Goal: Transaction & Acquisition: Book appointment/travel/reservation

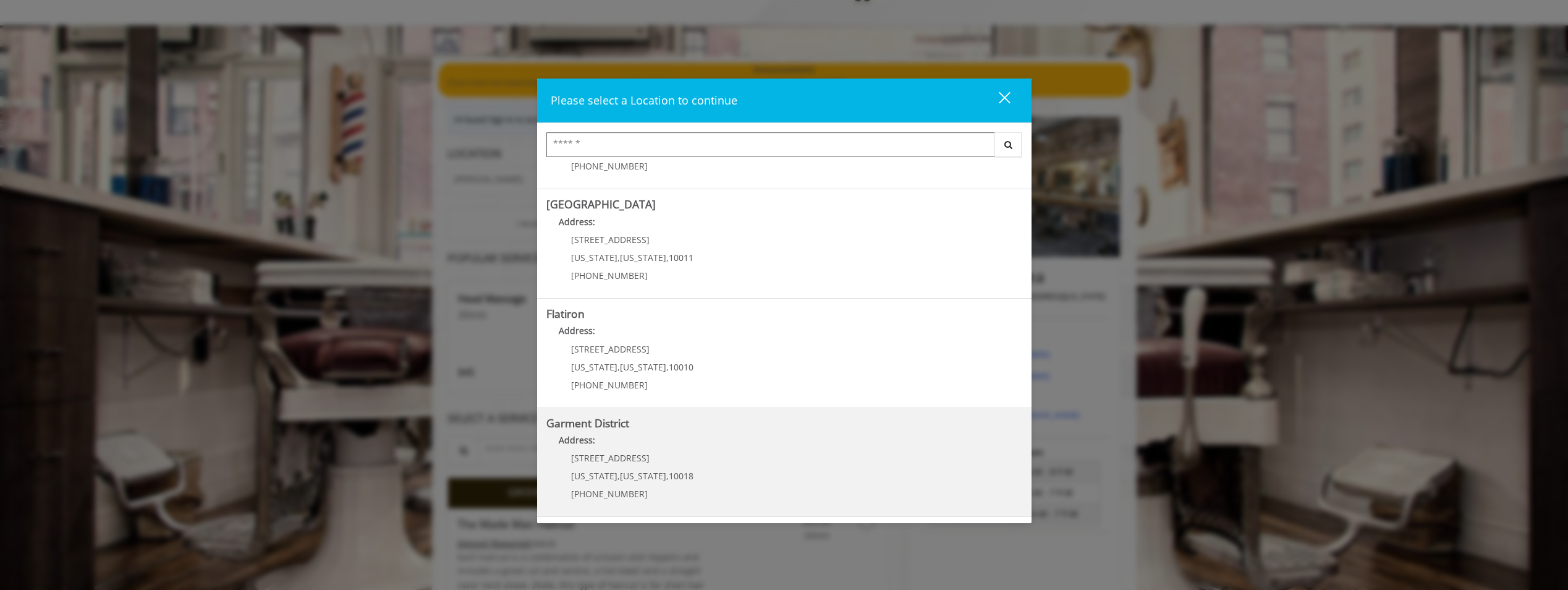
scroll to position [185, 0]
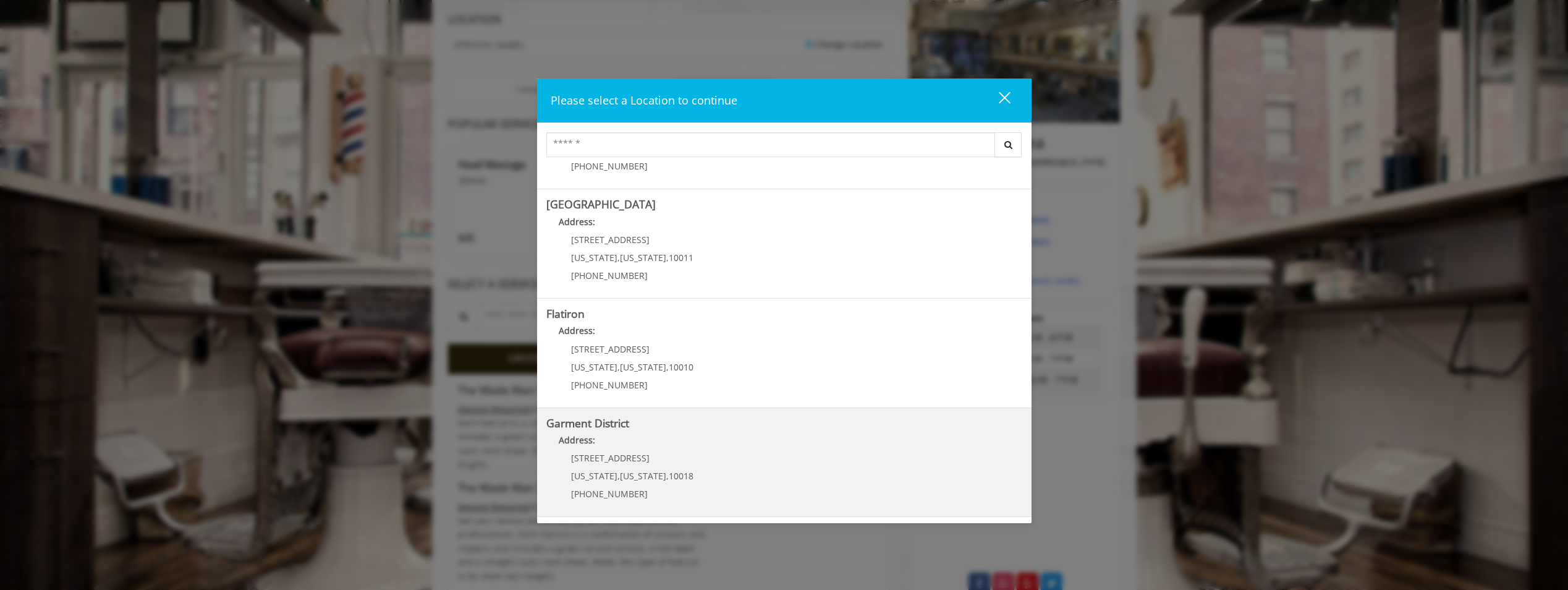
click at [715, 449] on District "Address:" at bounding box center [784, 443] width 476 height 20
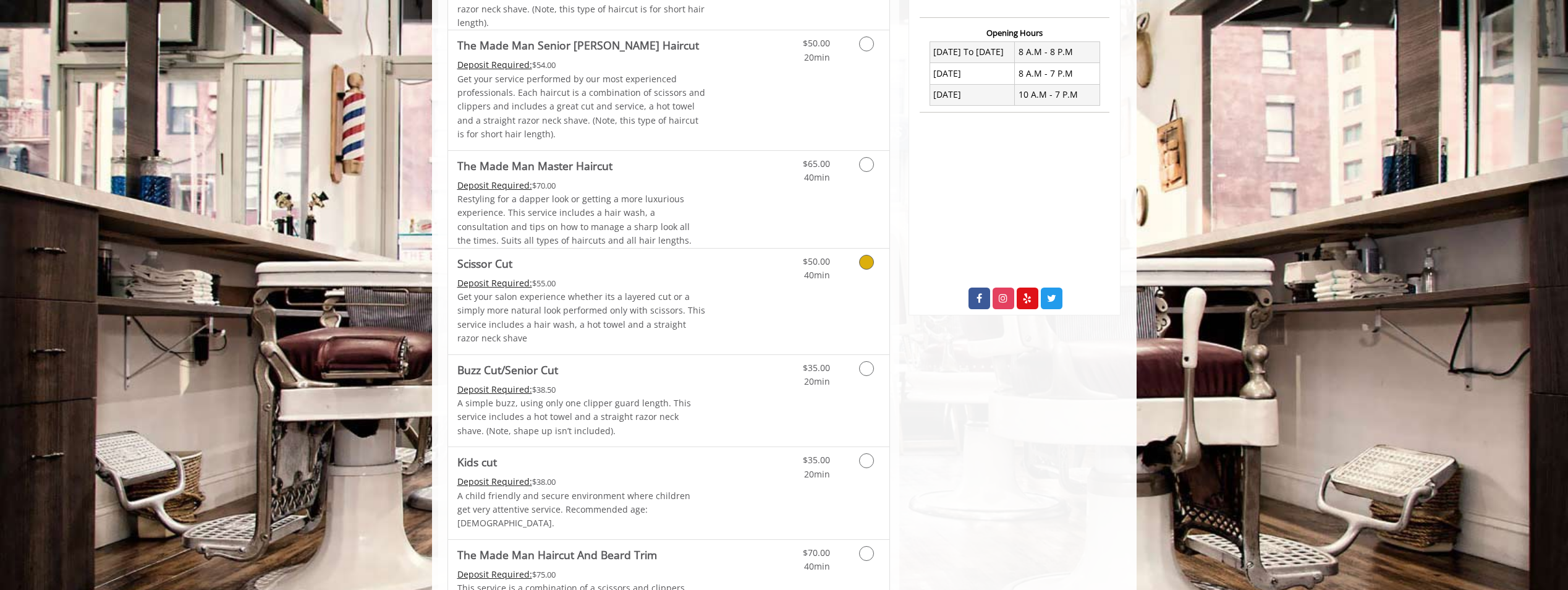
scroll to position [495, 0]
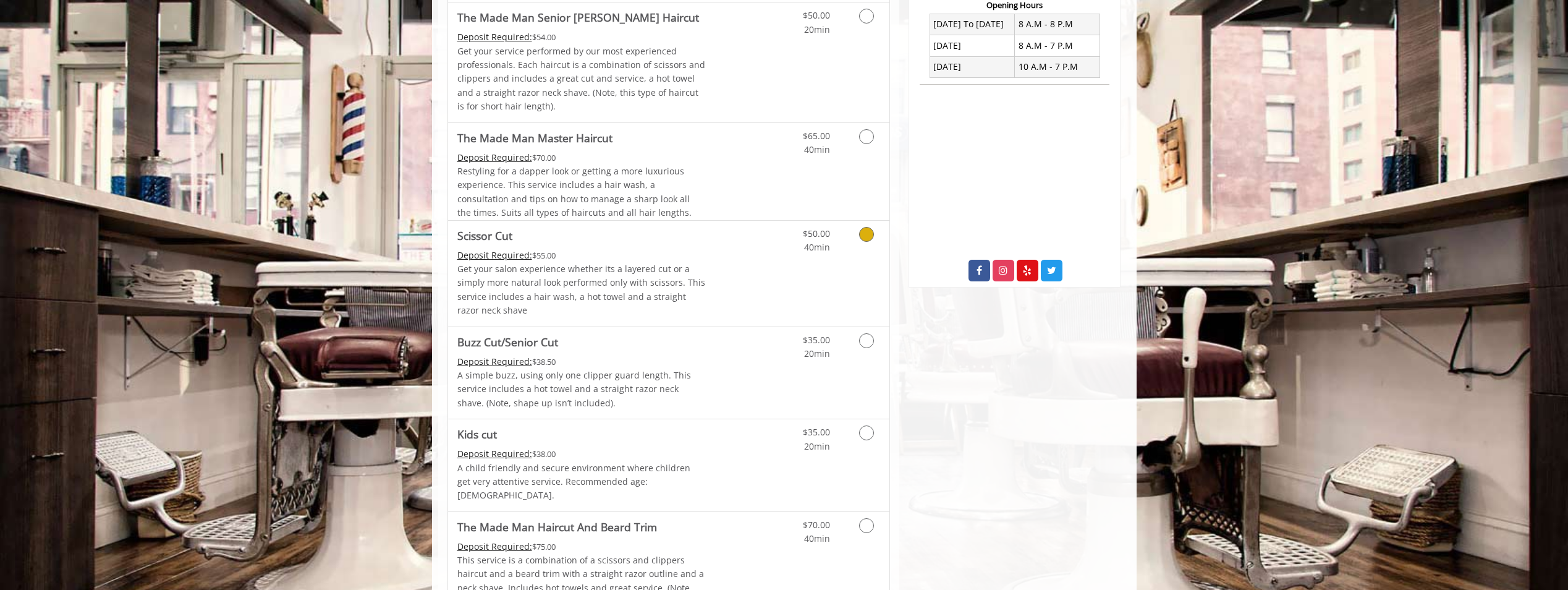
click at [870, 234] on icon "Grooming services" at bounding box center [866, 234] width 15 height 15
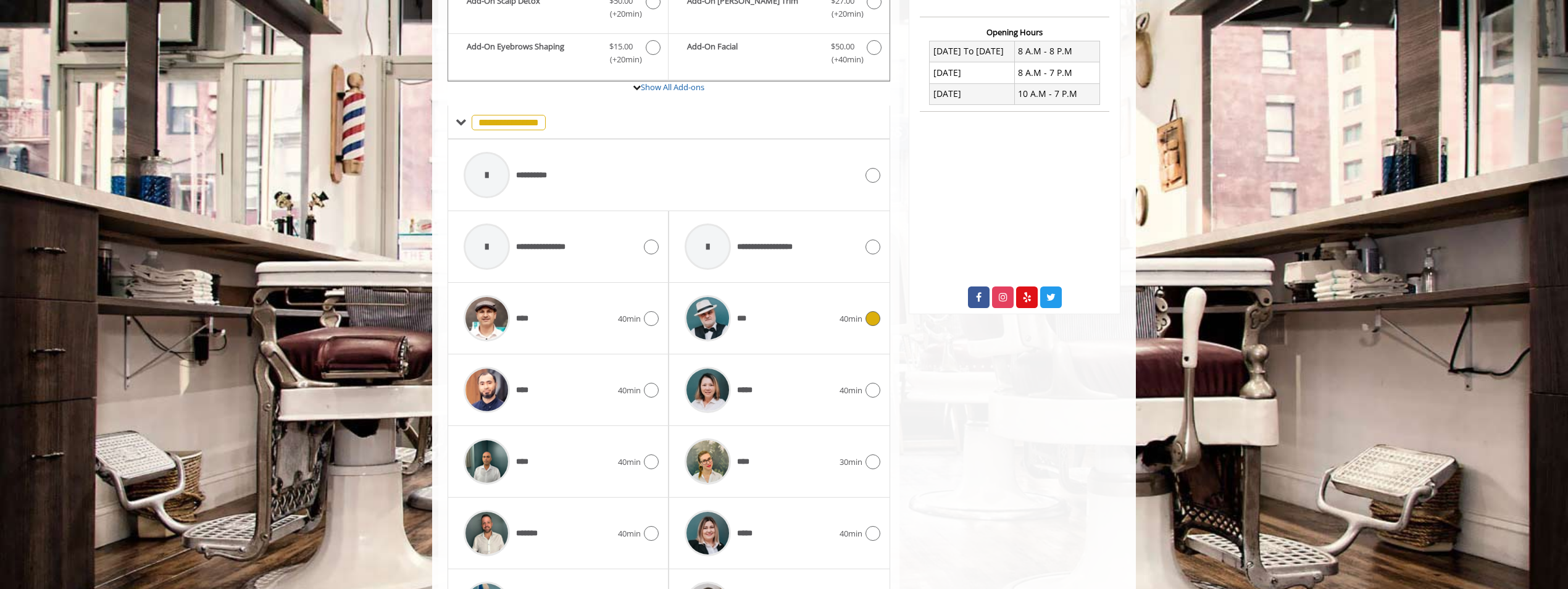
scroll to position [557, 0]
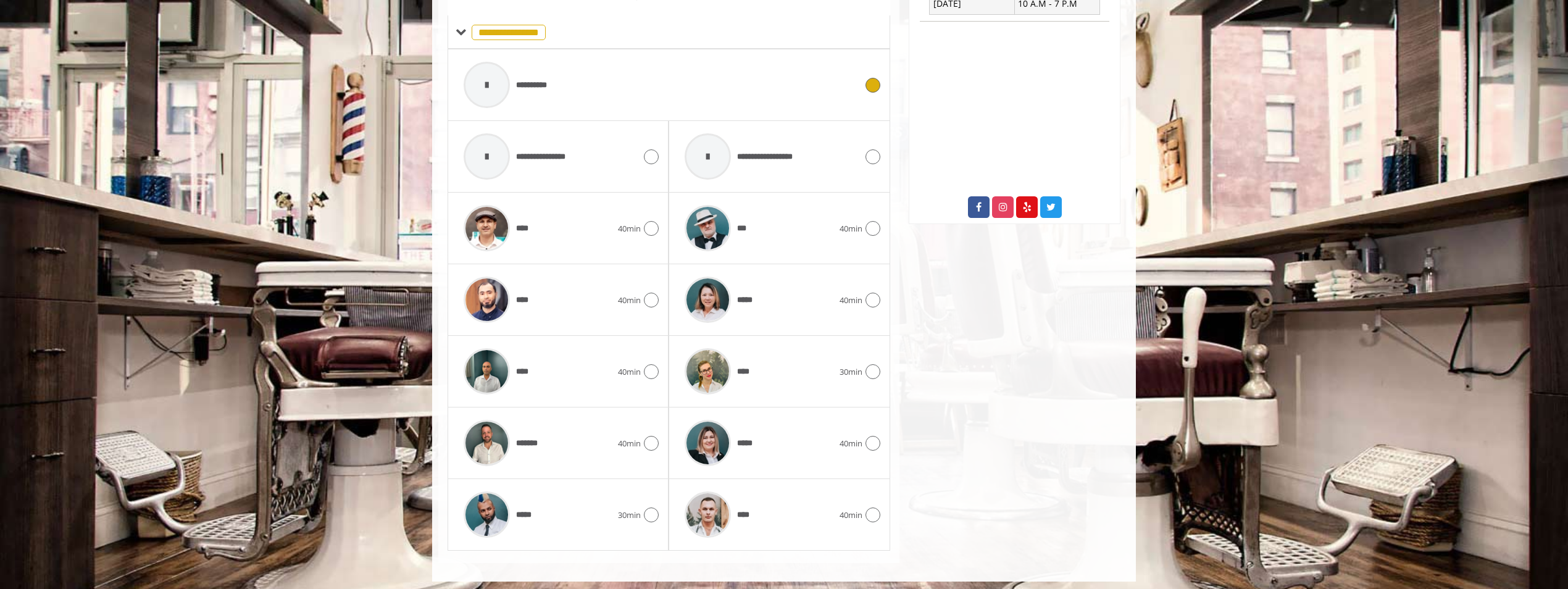
click at [568, 89] on div "**********" at bounding box center [660, 84] width 405 height 59
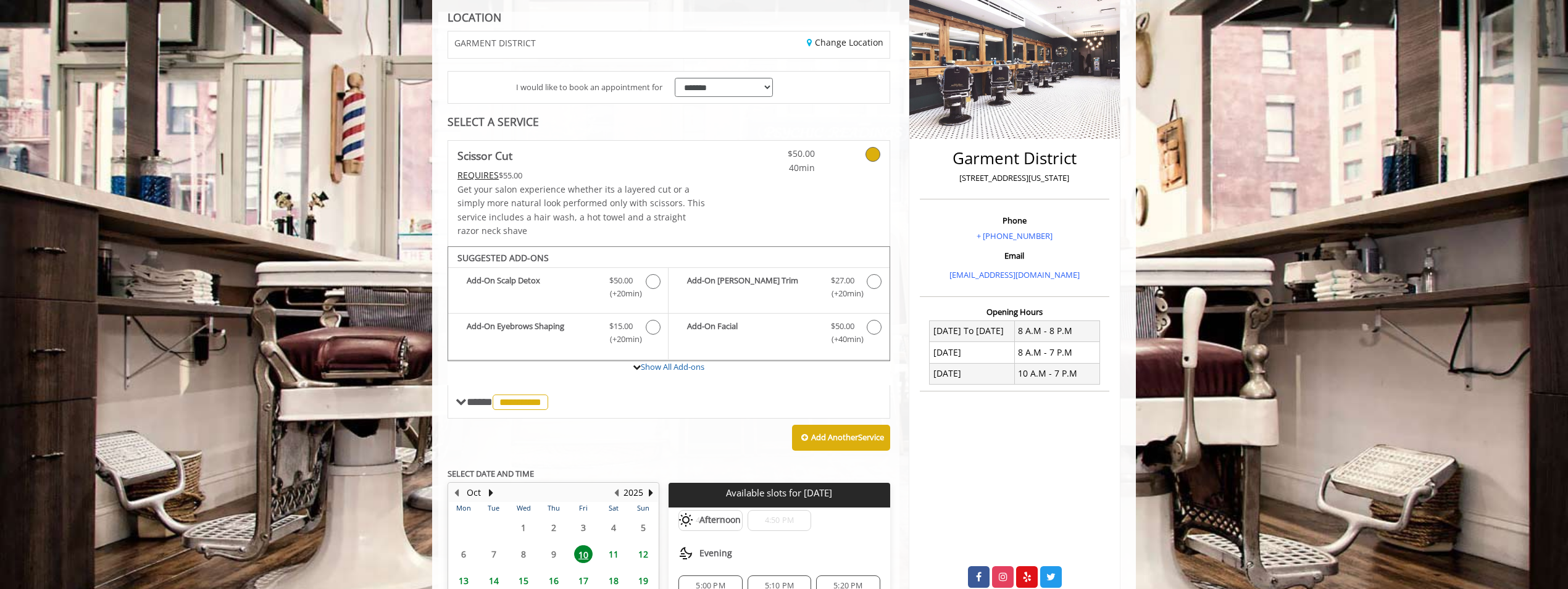
scroll to position [247, 0]
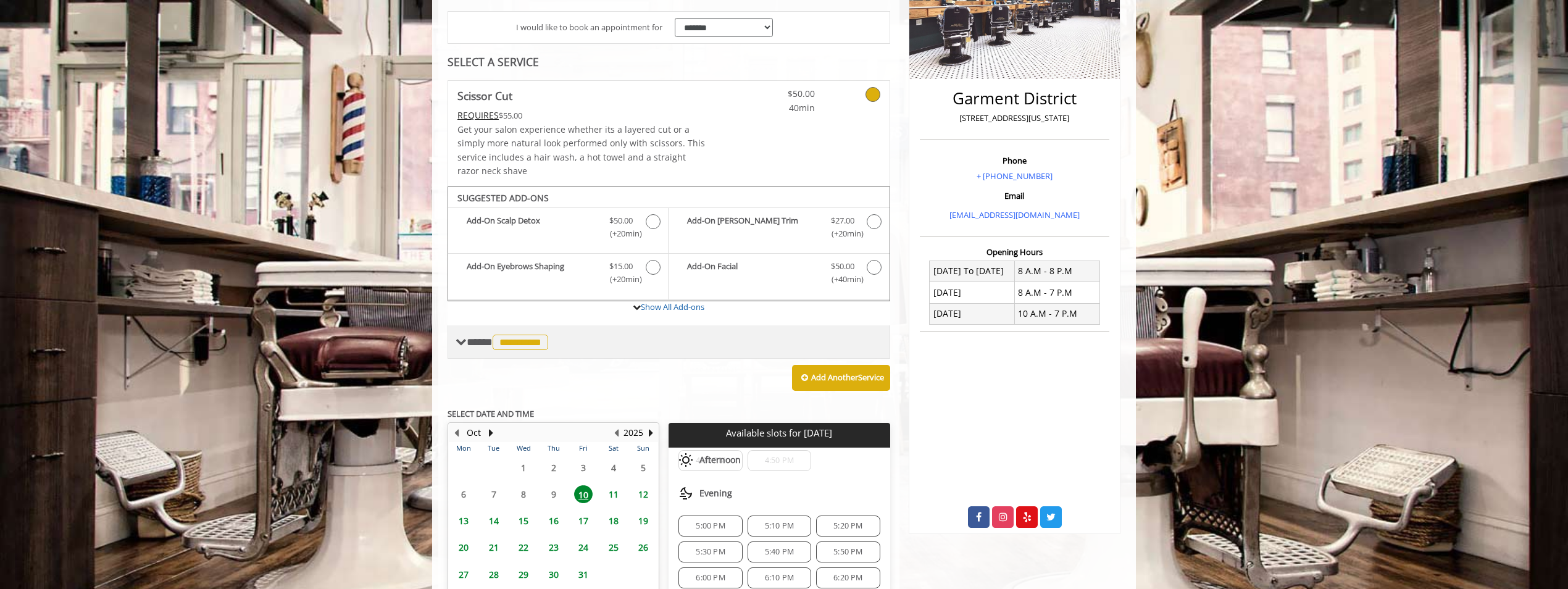
click at [505, 344] on span "**********" at bounding box center [520, 343] width 55 height 16
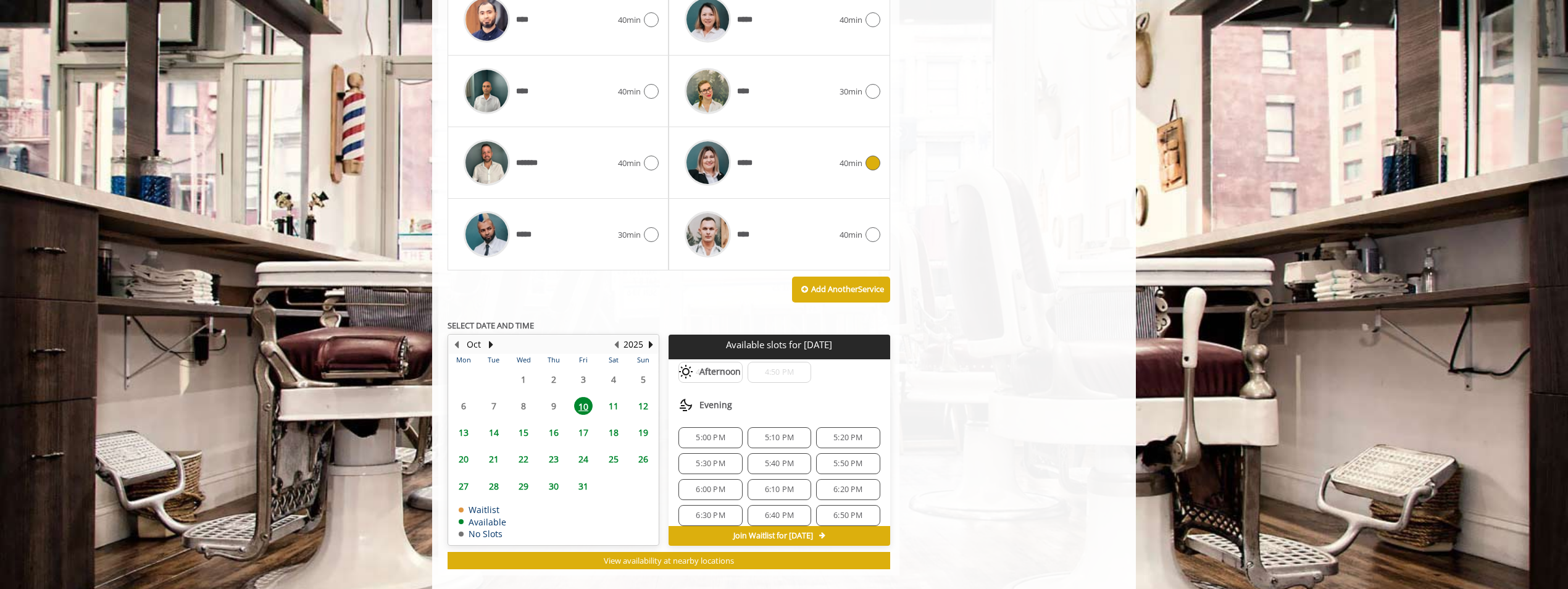
scroll to position [855, 0]
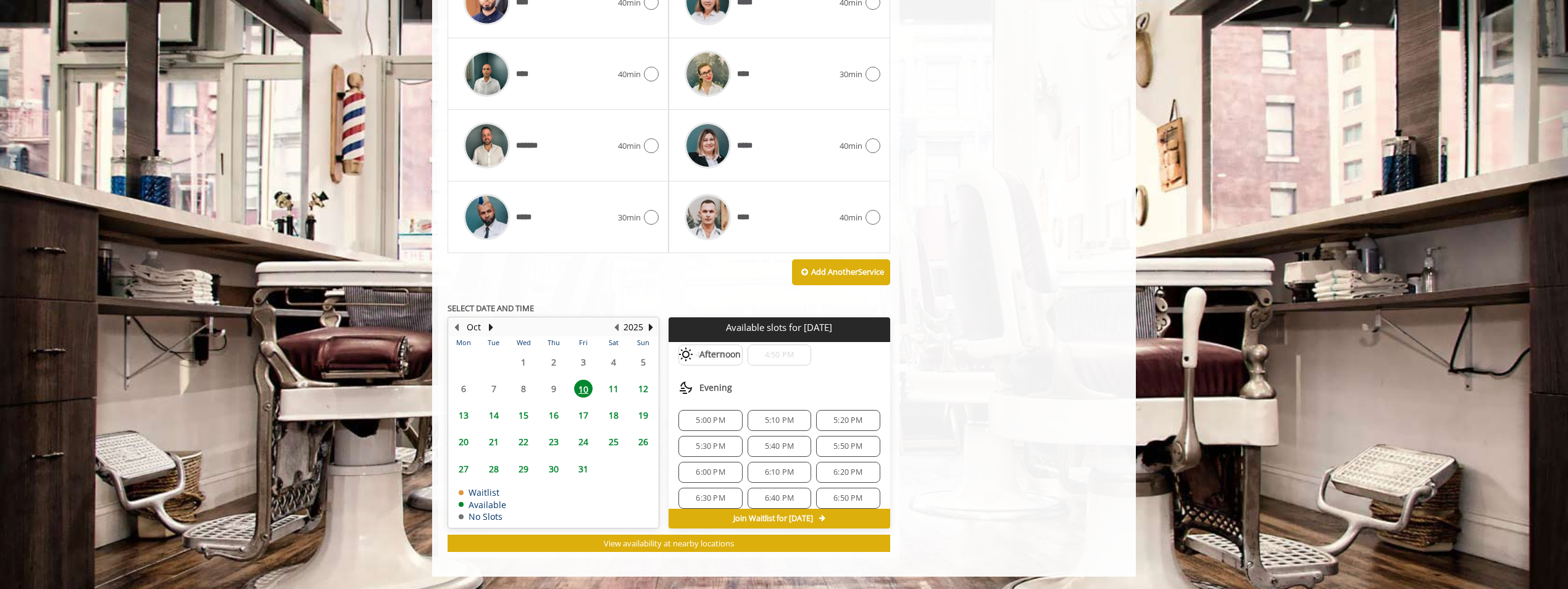
click at [611, 386] on span "11" at bounding box center [614, 388] width 18 height 18
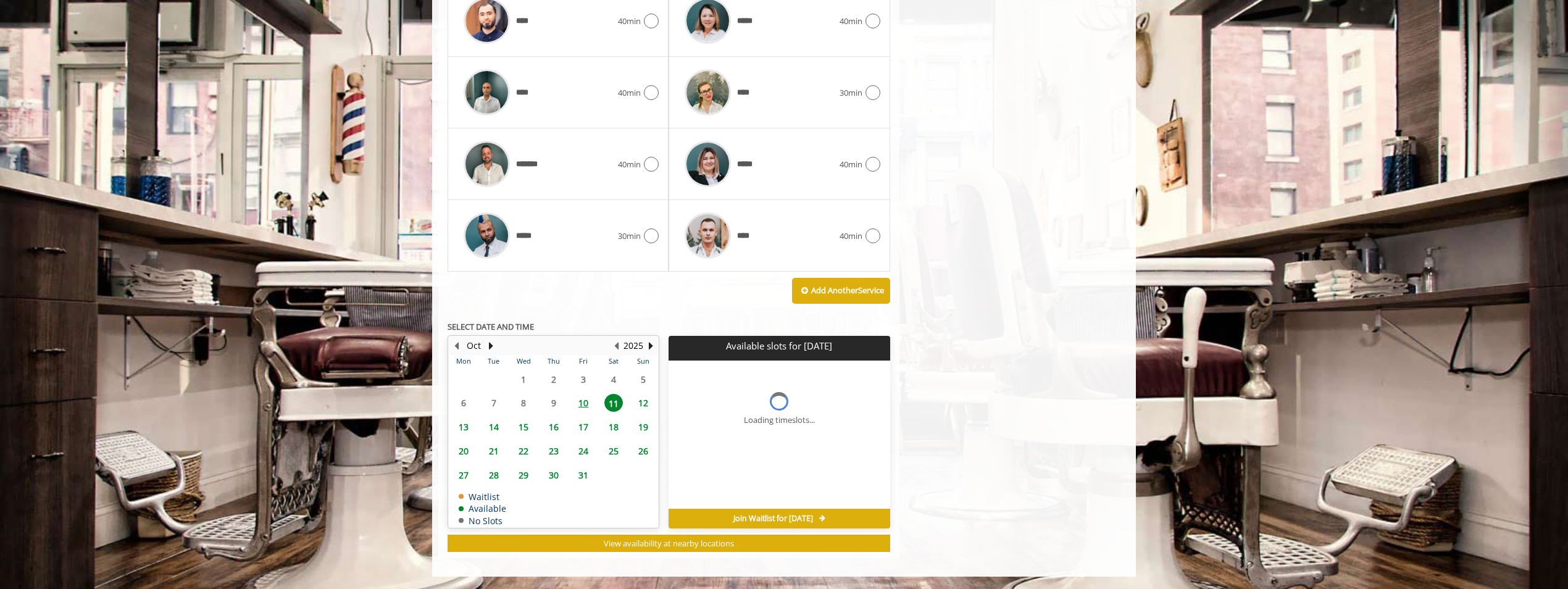
scroll to position [0, 0]
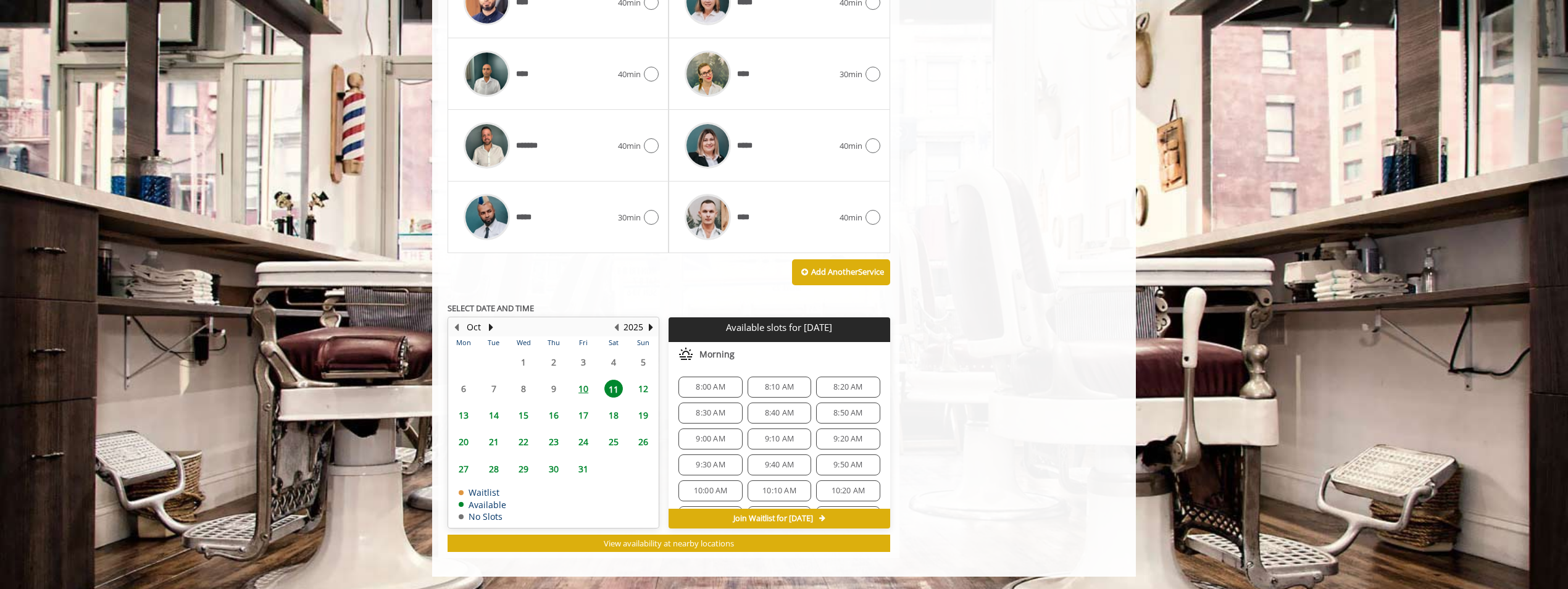
click at [591, 387] on span "10" at bounding box center [583, 388] width 18 height 18
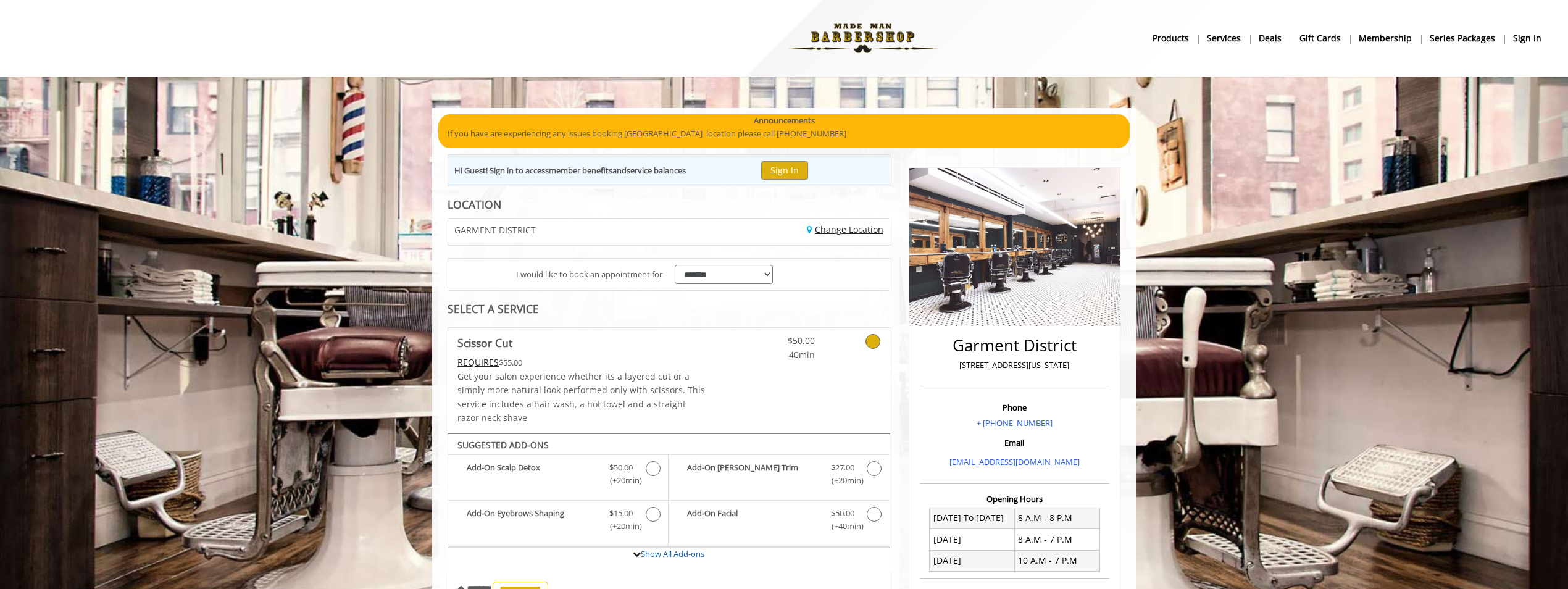
click at [818, 225] on link "Change Location" at bounding box center [845, 229] width 76 height 11
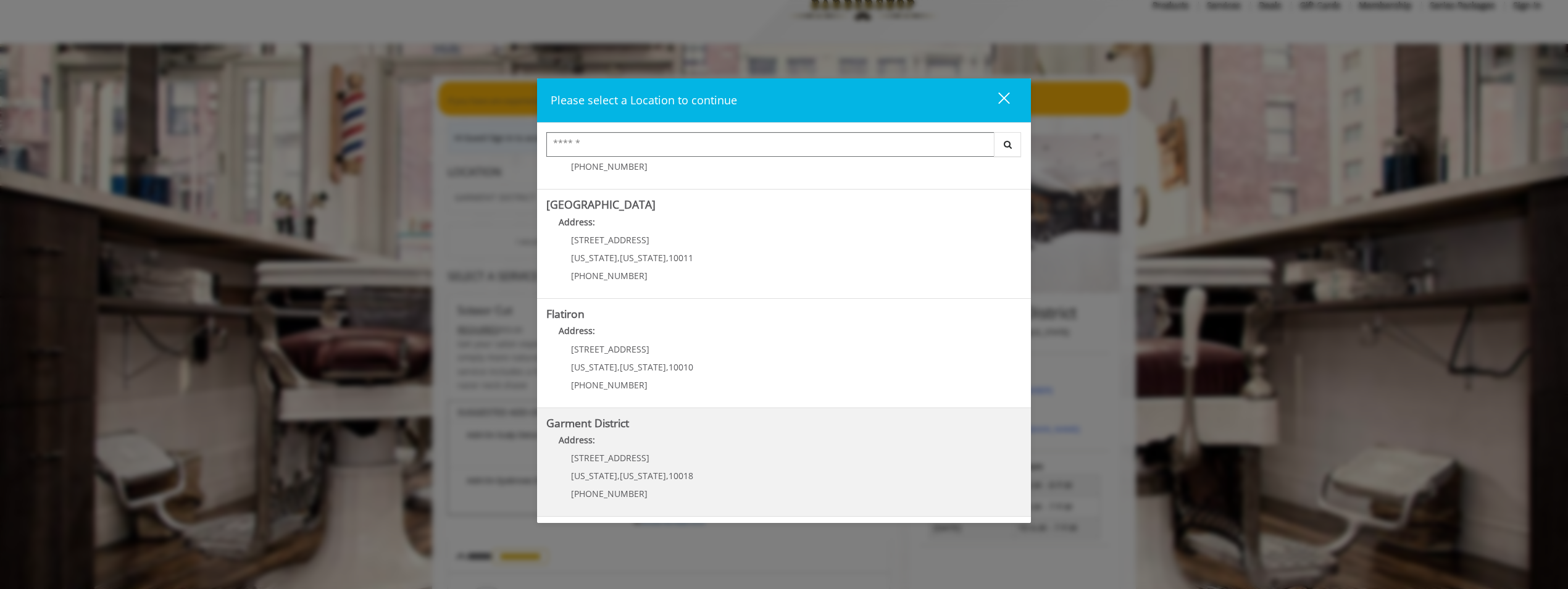
scroll to position [61, 0]
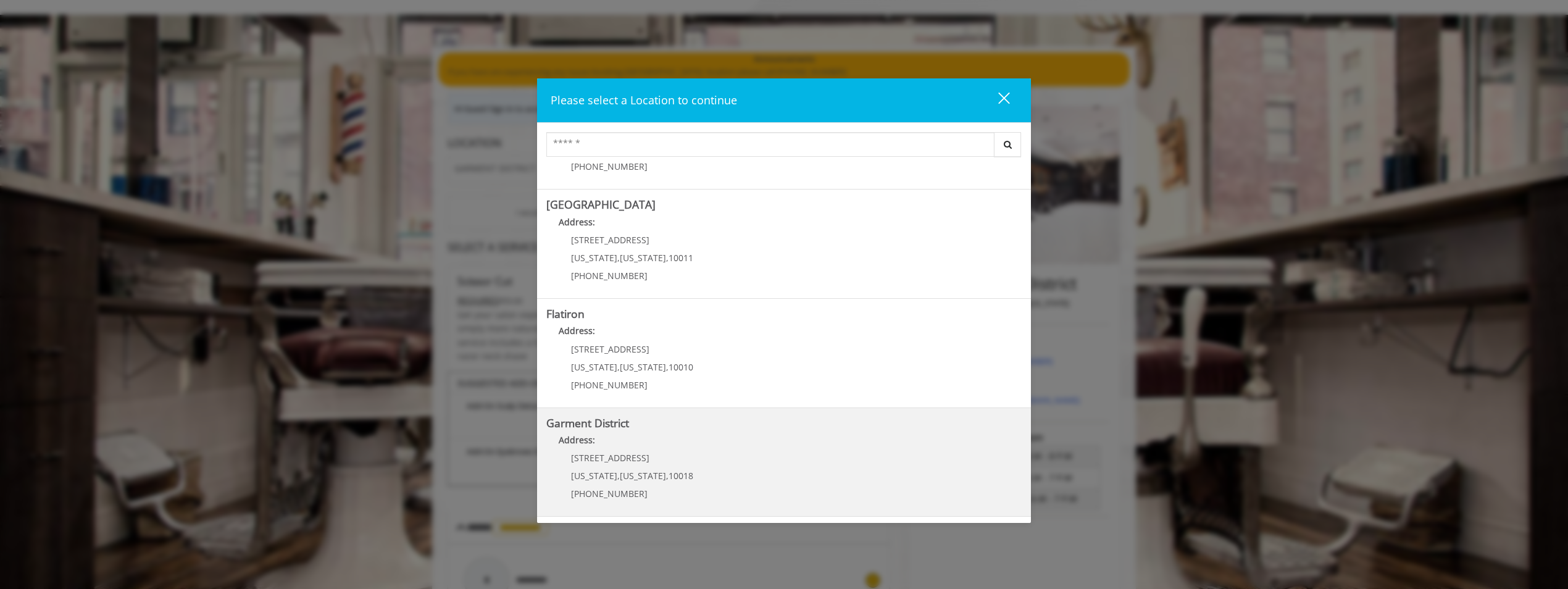
click at [704, 465] on District "Garment District Address: [STREET_ADDRESS][US_STATE][US_STATE] (212) 997-4247" at bounding box center [784, 462] width 475 height 90
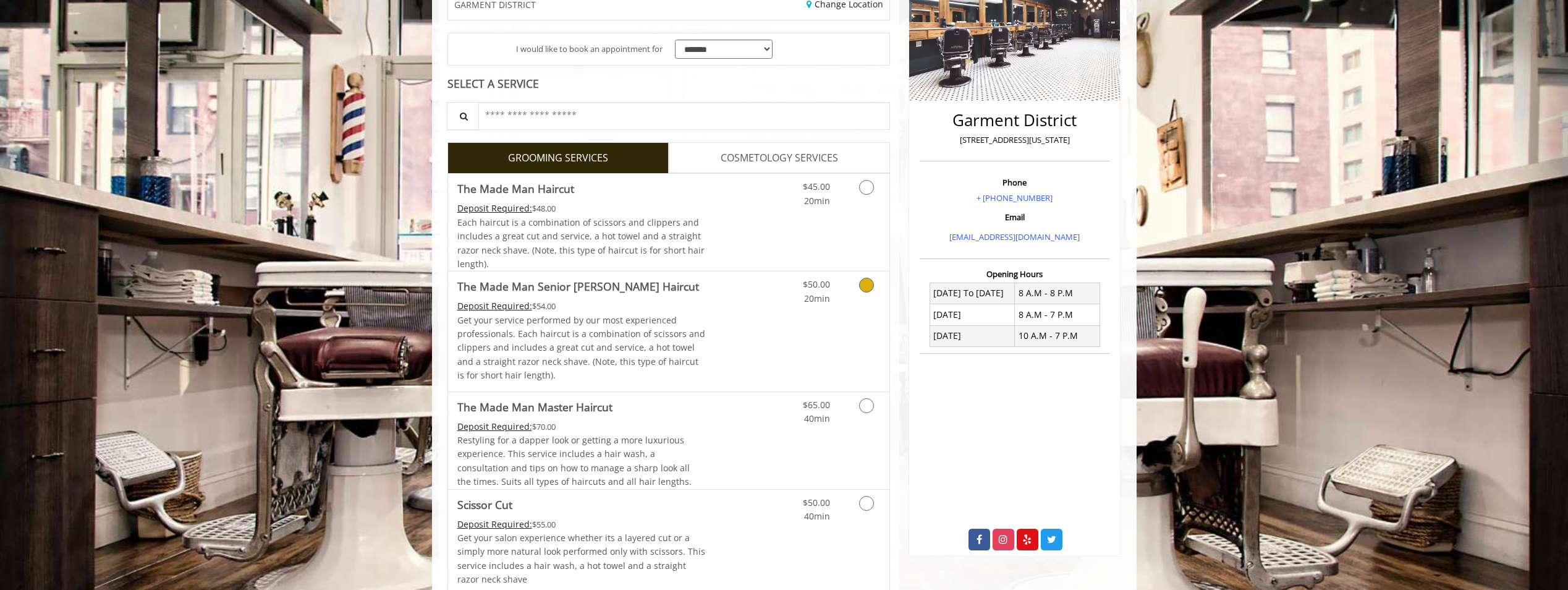
scroll to position [248, 0]
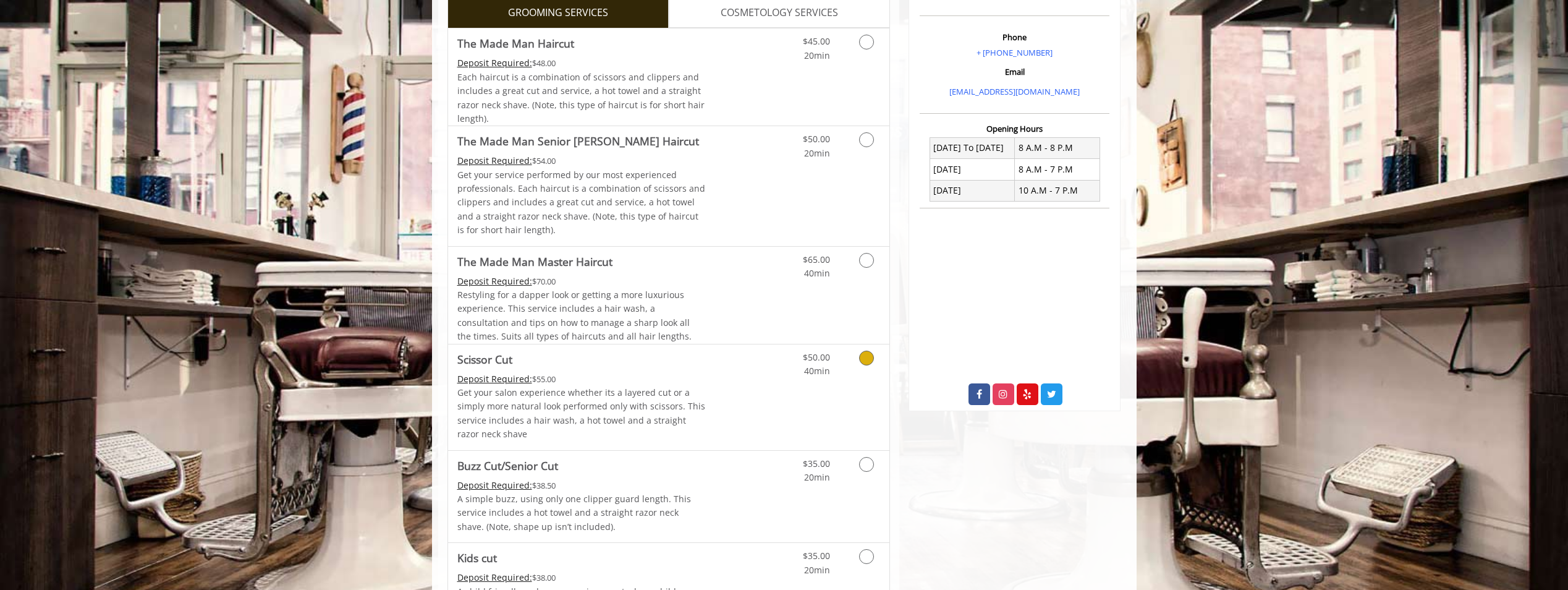
click at [873, 361] on icon "Grooming services" at bounding box center [866, 357] width 15 height 15
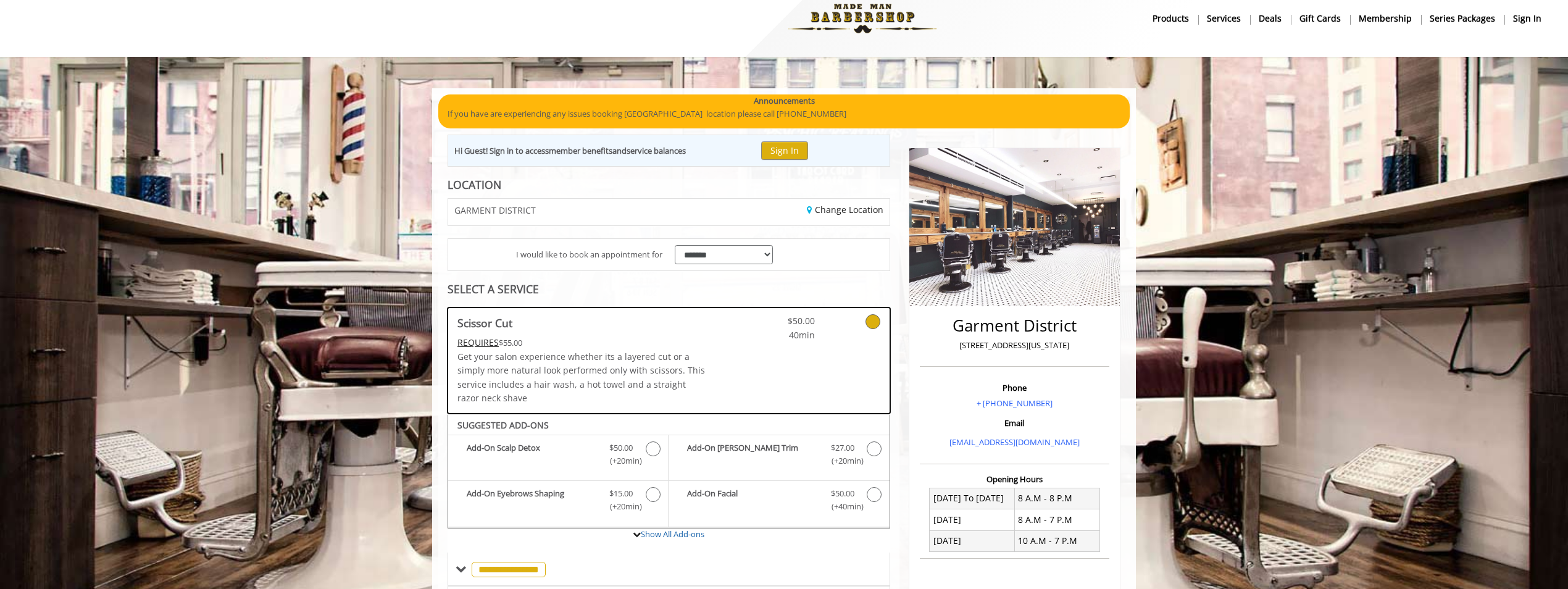
scroll to position [0, 0]
